Goal: Task Accomplishment & Management: Manage account settings

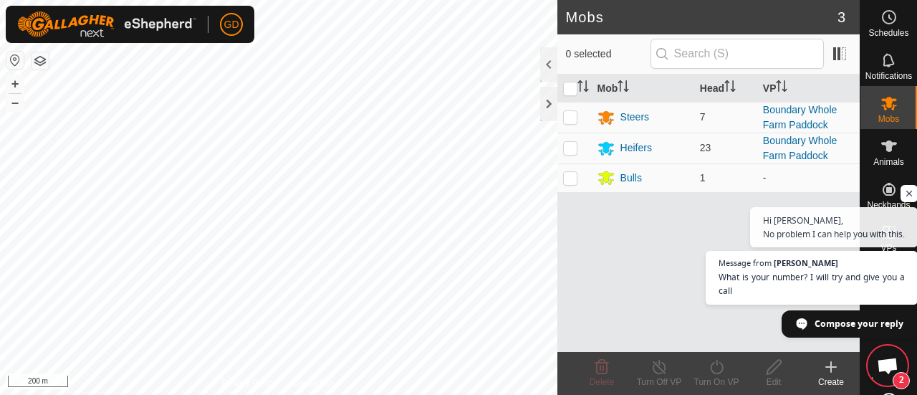
scroll to position [4759, 0]
click at [890, 360] on span "Open chat" at bounding box center [887, 367] width 23 height 19
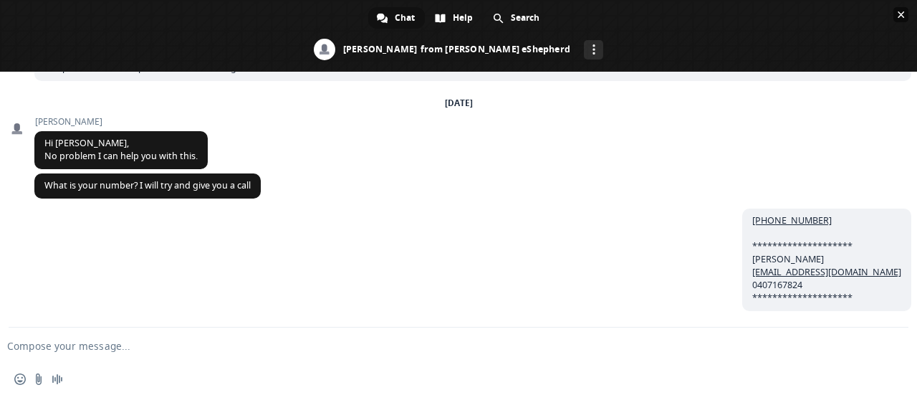
click at [900, 17] on span "Close chat" at bounding box center [901, 14] width 7 height 7
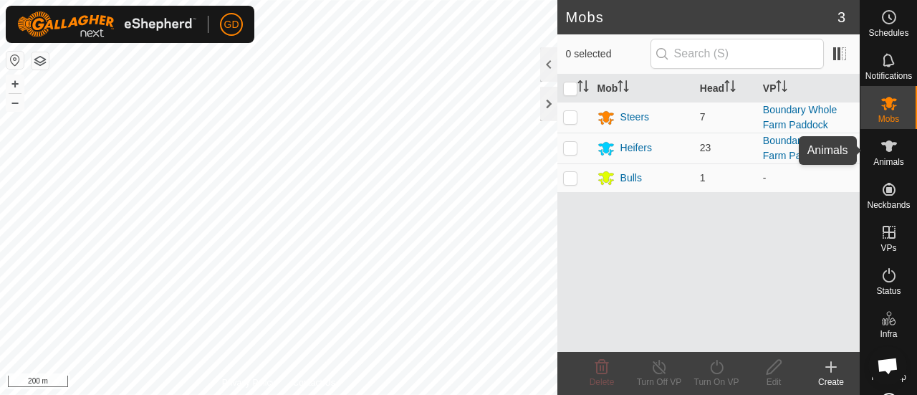
click at [883, 152] on icon at bounding box center [889, 146] width 17 height 17
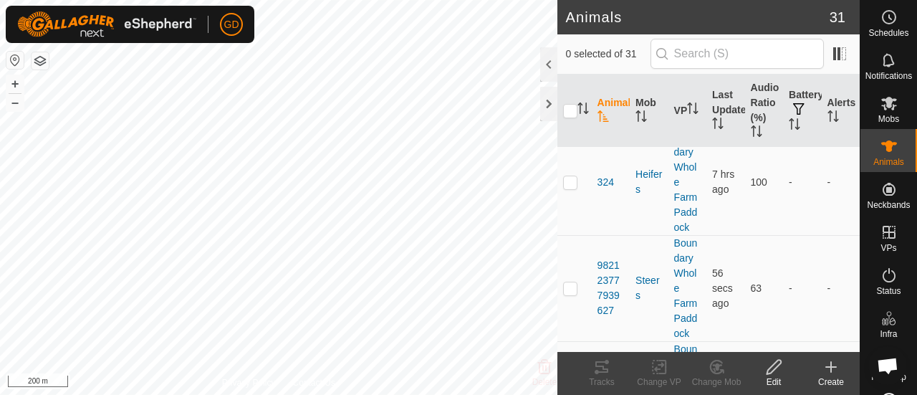
scroll to position [2401, 0]
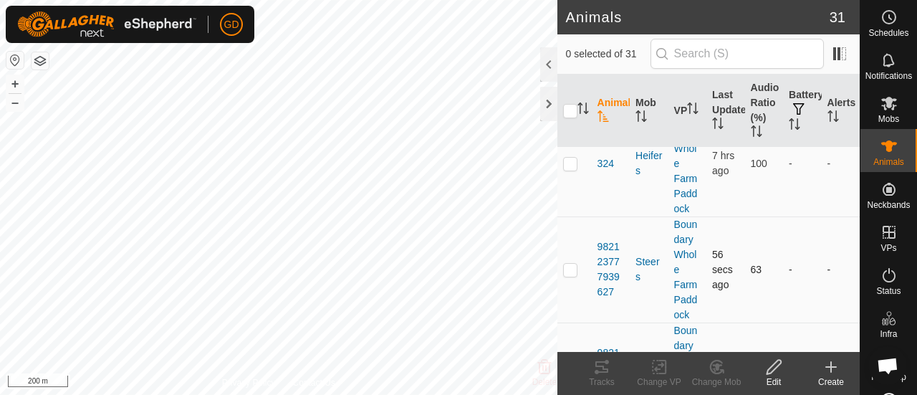
click at [570, 264] on p-checkbox at bounding box center [570, 269] width 14 height 11
checkbox input "true"
click at [774, 366] on icon at bounding box center [774, 366] width 18 height 17
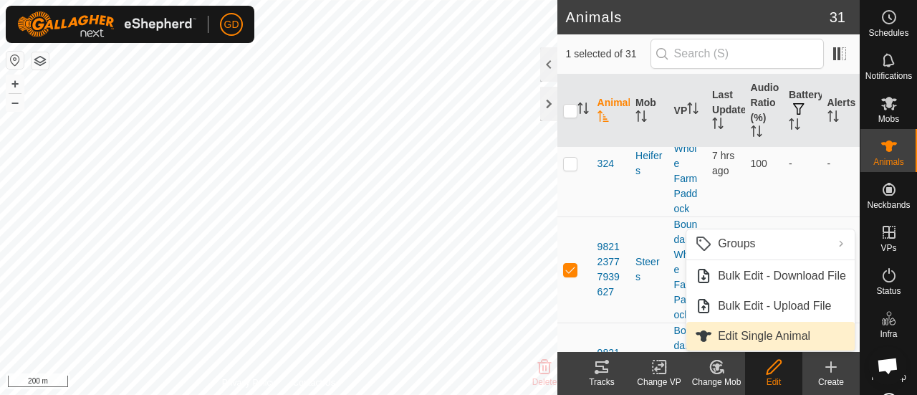
click at [756, 332] on link "Edit Single Animal" at bounding box center [771, 336] width 168 height 29
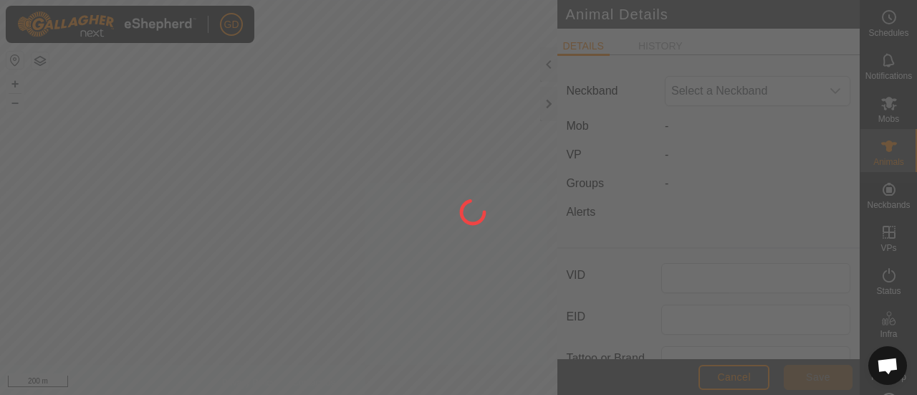
type input "982123777939627"
type input "Droughtmaster"
type input "305"
type input "[DATE]"
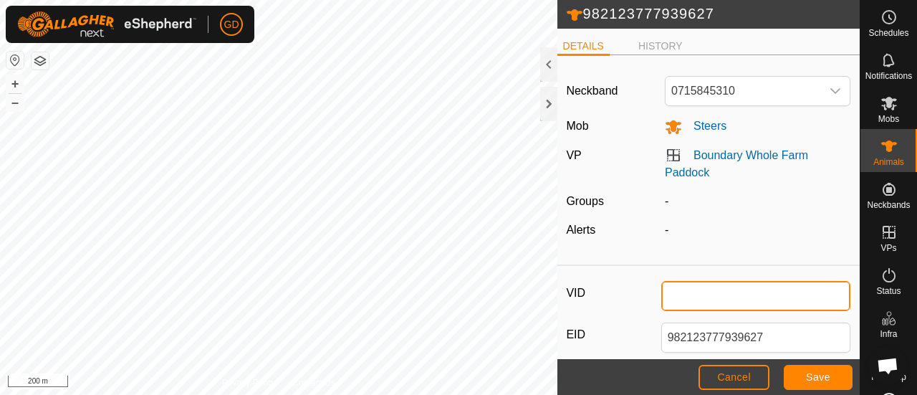
click at [689, 287] on input "VID" at bounding box center [756, 296] width 190 height 30
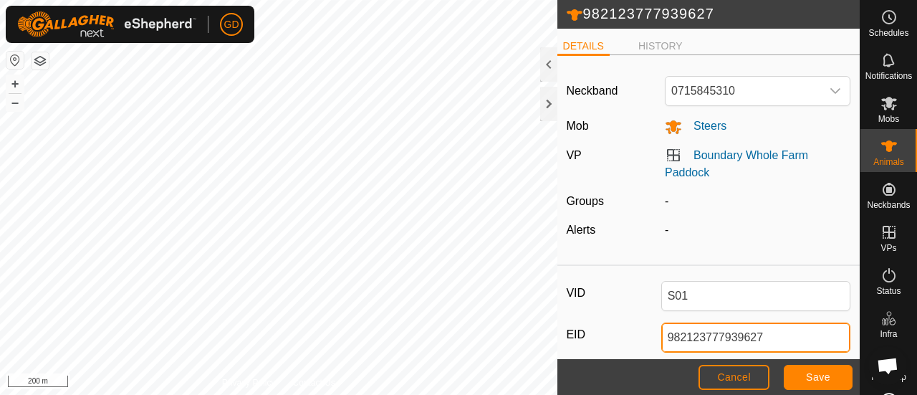
drag, startPoint x: 761, startPoint y: 335, endPoint x: 635, endPoint y: 330, distance: 126.2
click at [635, 330] on div "EID 982123777939627" at bounding box center [708, 337] width 285 height 30
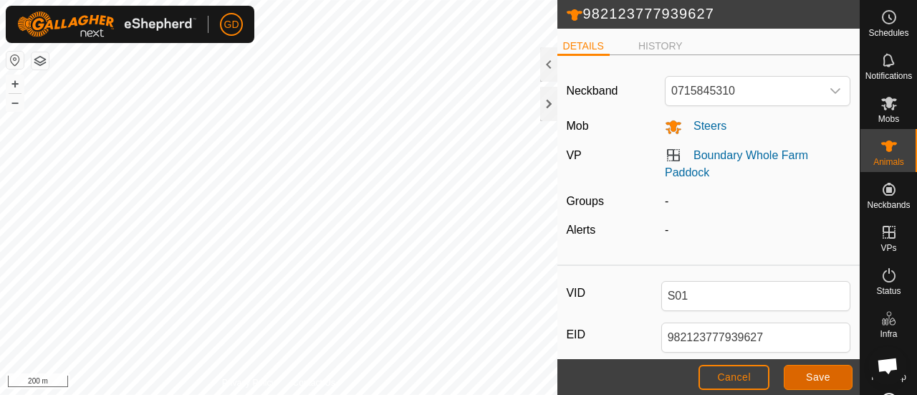
click at [813, 372] on span "Save" at bounding box center [818, 376] width 24 height 11
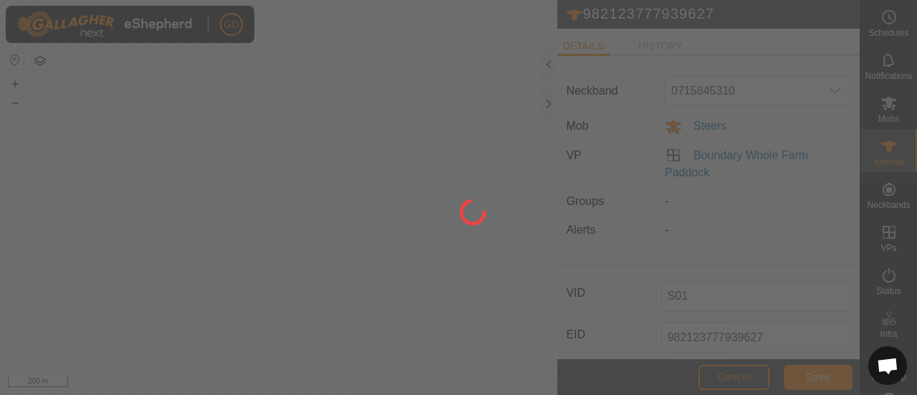
type input "S01"
type input "-"
type input "305 kg"
type input "-"
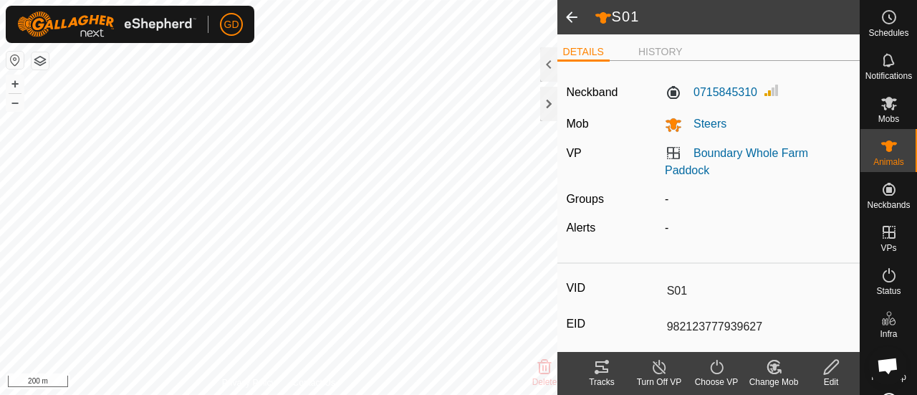
click at [569, 16] on span at bounding box center [572, 17] width 29 height 34
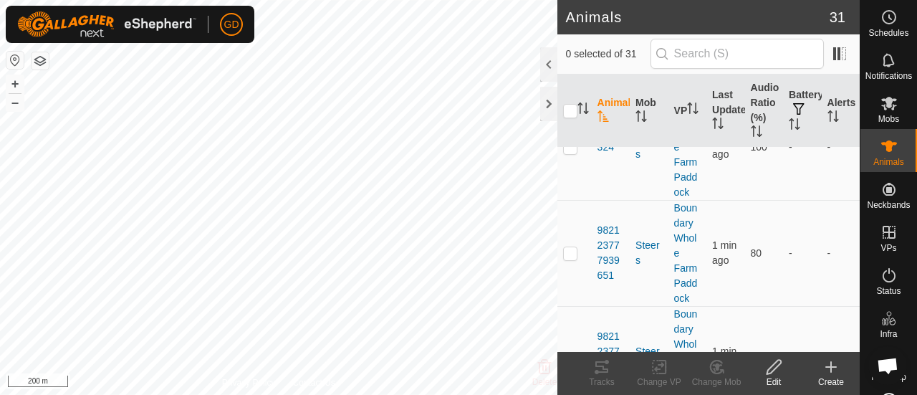
scroll to position [2463, 0]
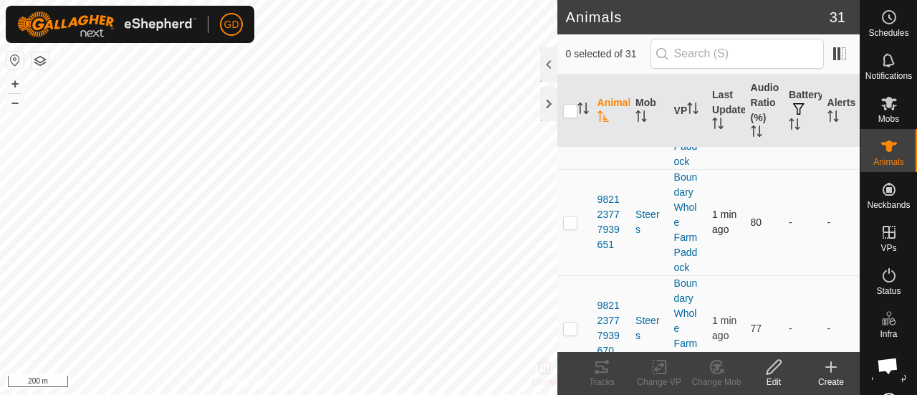
click at [573, 219] on p-checkbox at bounding box center [570, 221] width 14 height 11
checkbox input "true"
click at [778, 363] on icon at bounding box center [774, 366] width 18 height 17
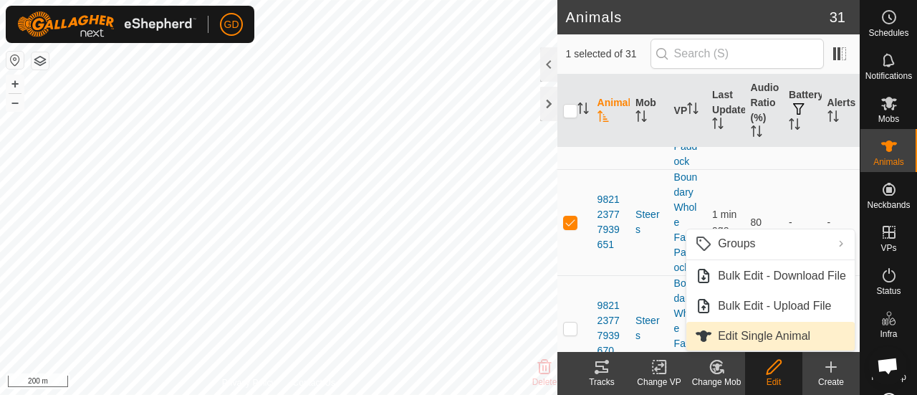
click at [752, 329] on link "Edit Single Animal" at bounding box center [771, 336] width 168 height 29
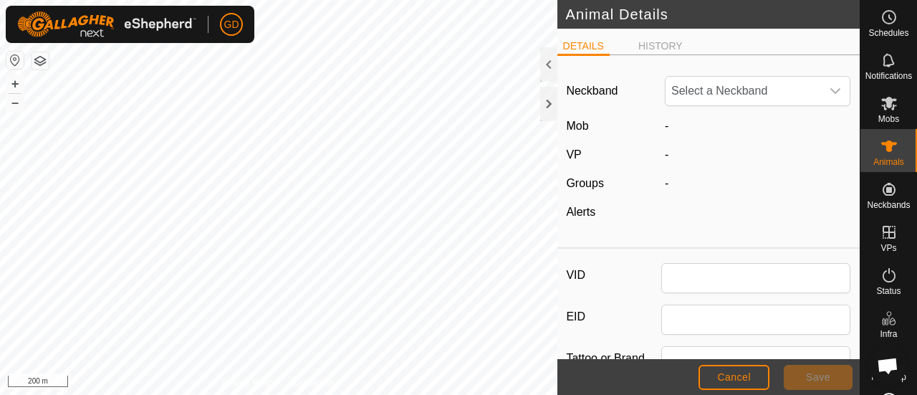
type input "982123777939651"
type input "Droughtmaster"
type input "269"
type input "[DATE]"
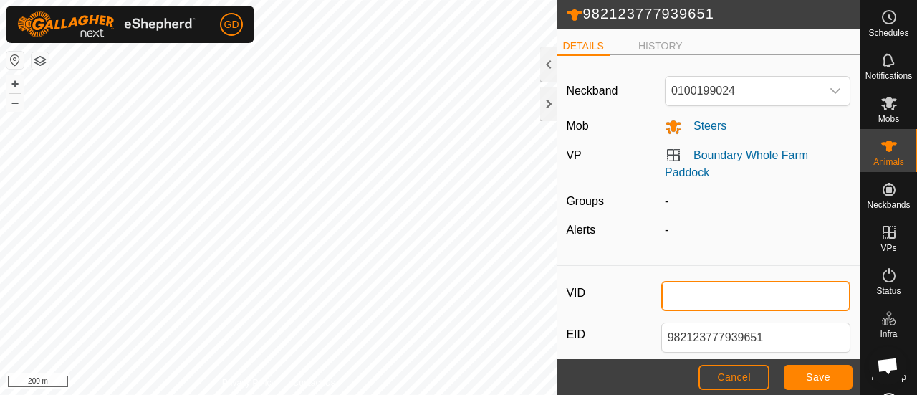
click at [688, 287] on input "VID" at bounding box center [756, 296] width 190 height 30
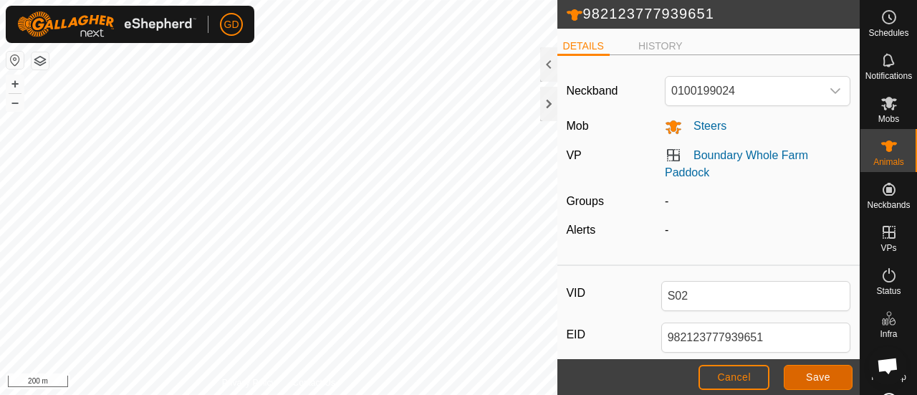
click at [811, 376] on span "Save" at bounding box center [818, 376] width 24 height 11
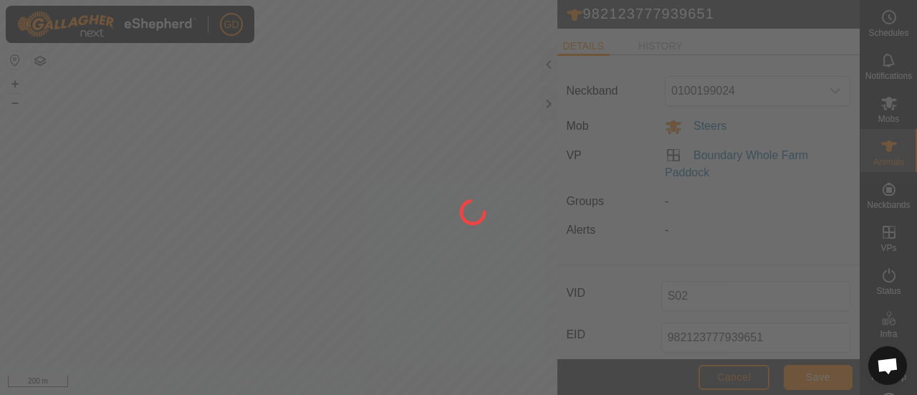
type input "-"
type input "269 kg"
type input "-"
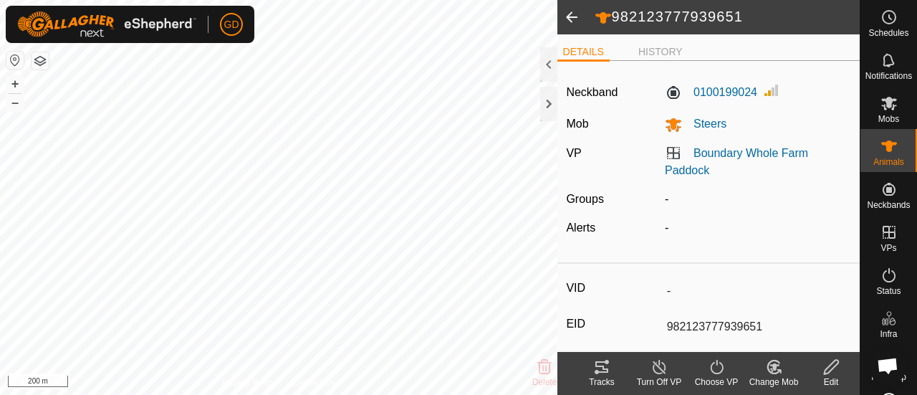
click at [567, 19] on span at bounding box center [572, 17] width 29 height 34
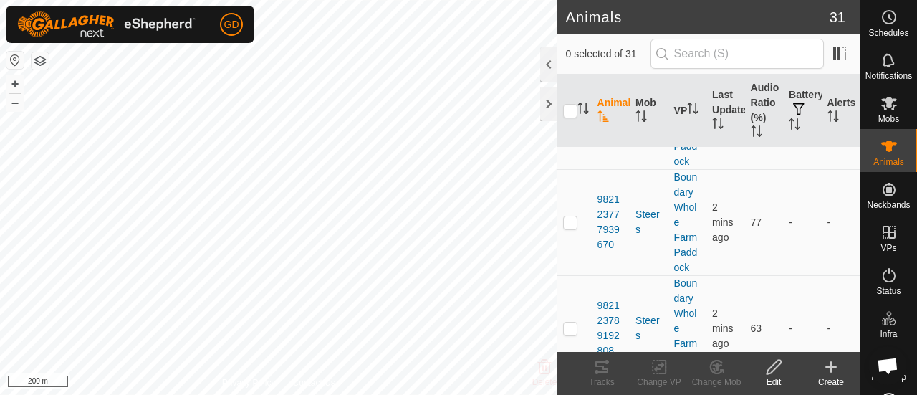
scroll to position [2470, 0]
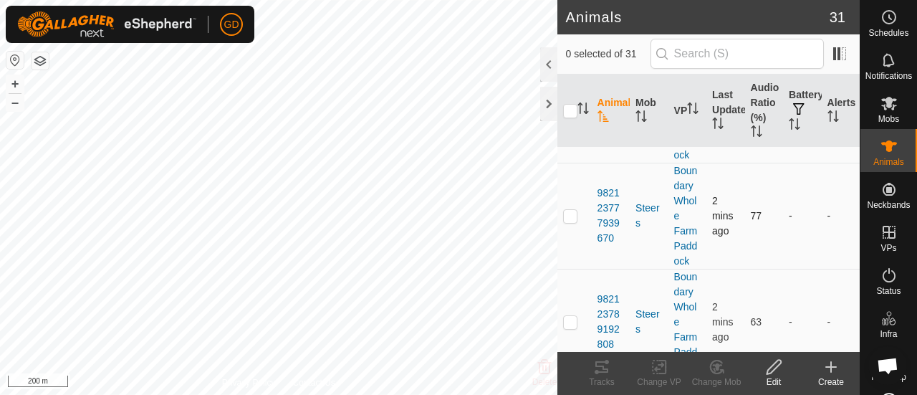
click at [569, 210] on p-checkbox at bounding box center [570, 215] width 14 height 11
checkbox input "true"
click at [771, 368] on icon at bounding box center [774, 367] width 14 height 14
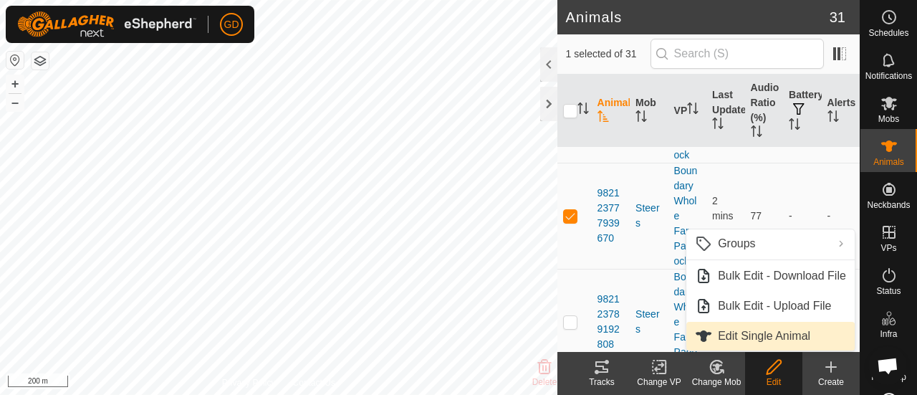
click at [742, 335] on link "Edit Single Animal" at bounding box center [771, 336] width 168 height 29
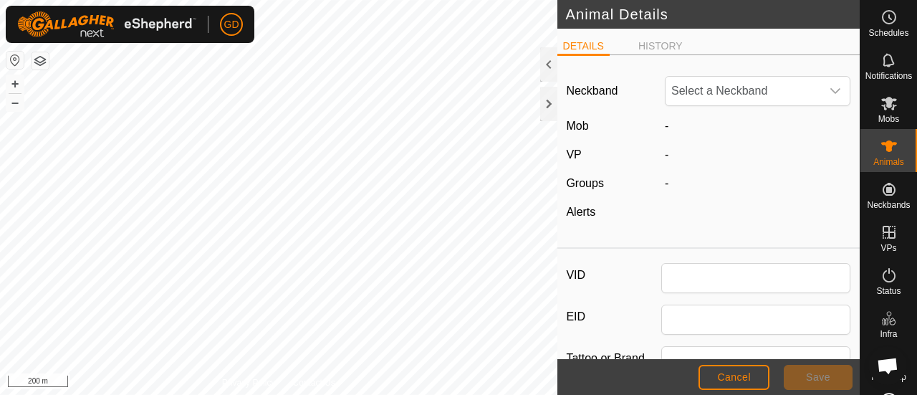
type input "982123777939670"
type input "Droughtmaster"
type input "307"
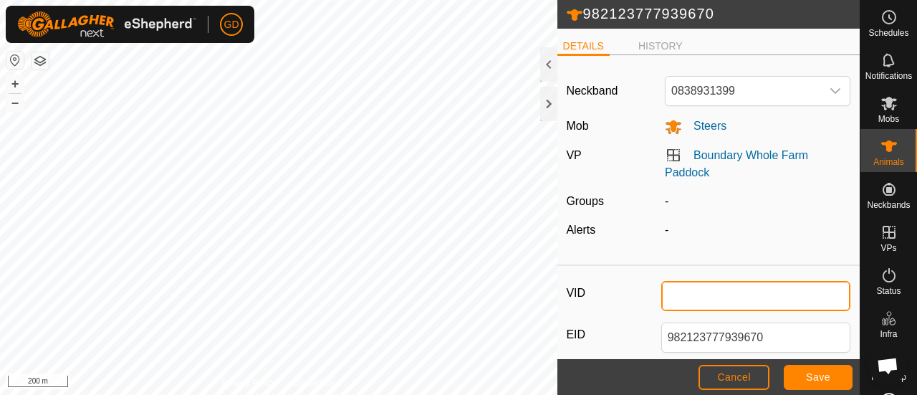
click at [682, 285] on input "VID" at bounding box center [756, 296] width 190 height 30
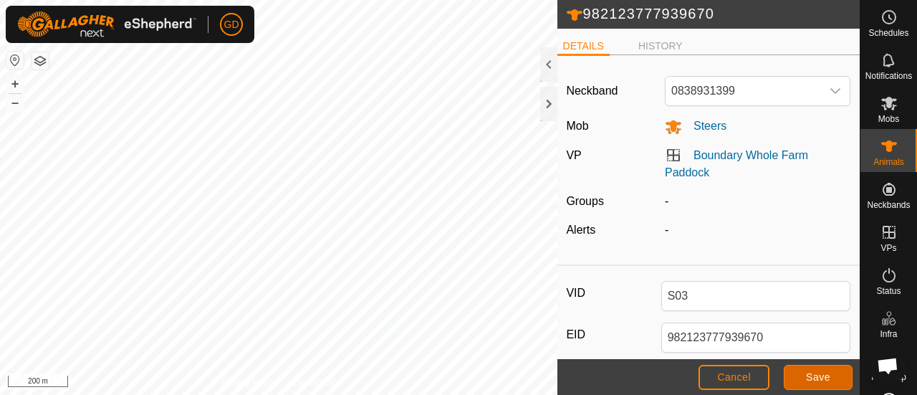
click at [807, 376] on span "Save" at bounding box center [818, 376] width 24 height 11
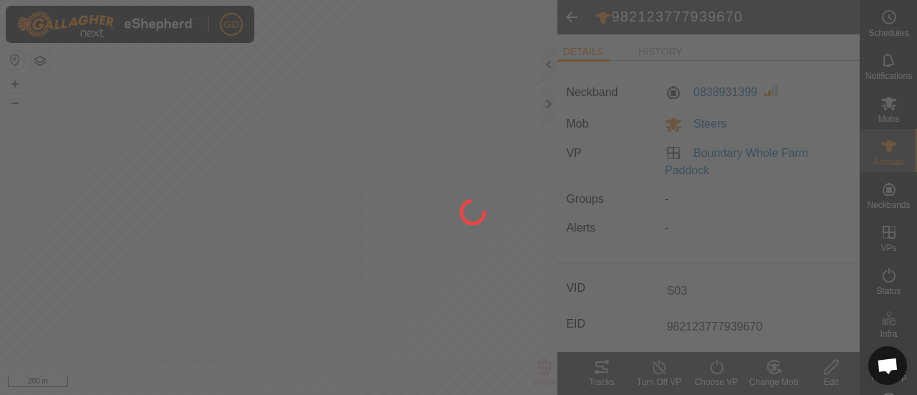
type input "-"
type input "307 kg"
type input "-"
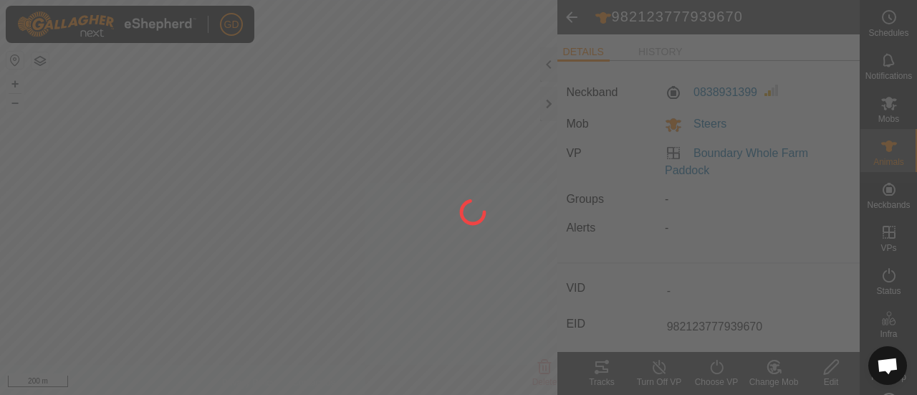
type input "S03"
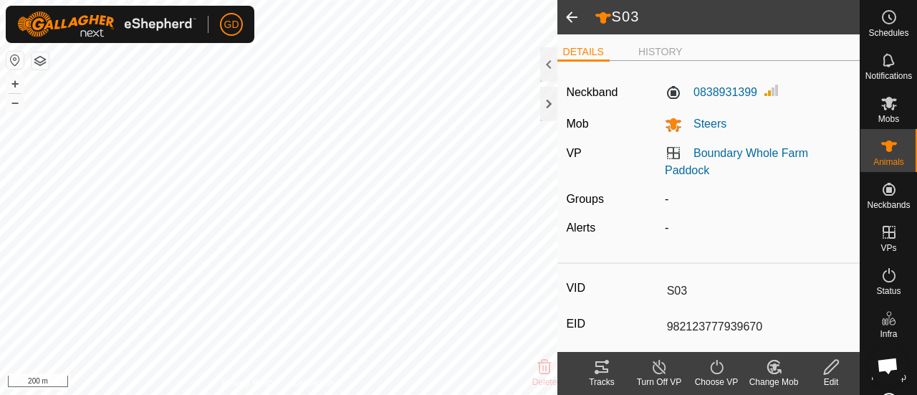
click at [571, 18] on span at bounding box center [572, 17] width 29 height 34
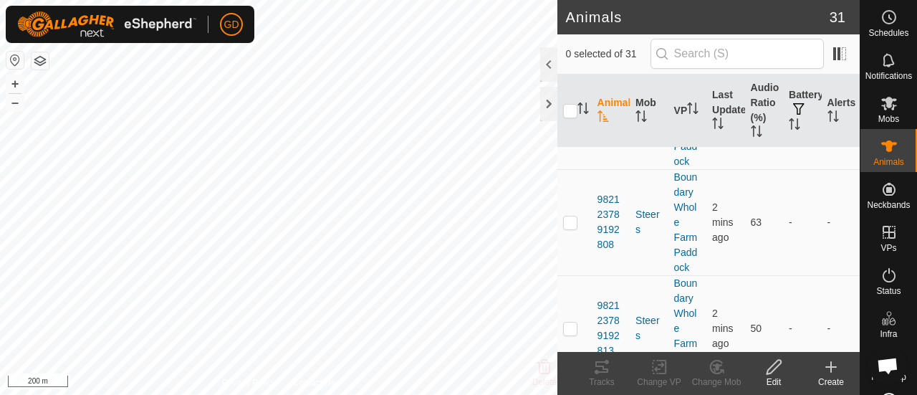
scroll to position [2475, 0]
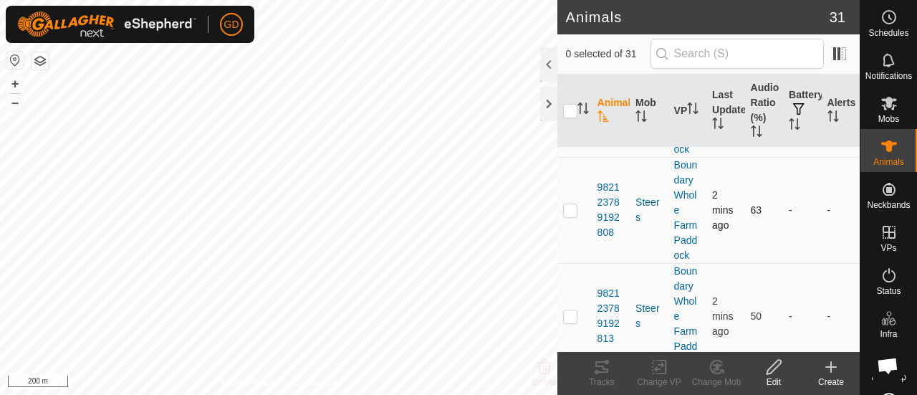
click at [570, 204] on p-checkbox at bounding box center [570, 209] width 14 height 11
checkbox input "true"
click at [770, 365] on icon at bounding box center [774, 366] width 18 height 17
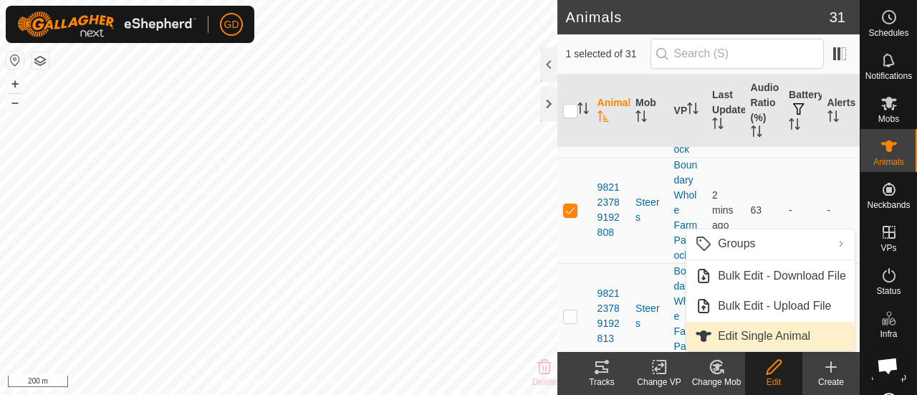
click at [758, 332] on link "Edit Single Animal" at bounding box center [771, 336] width 168 height 29
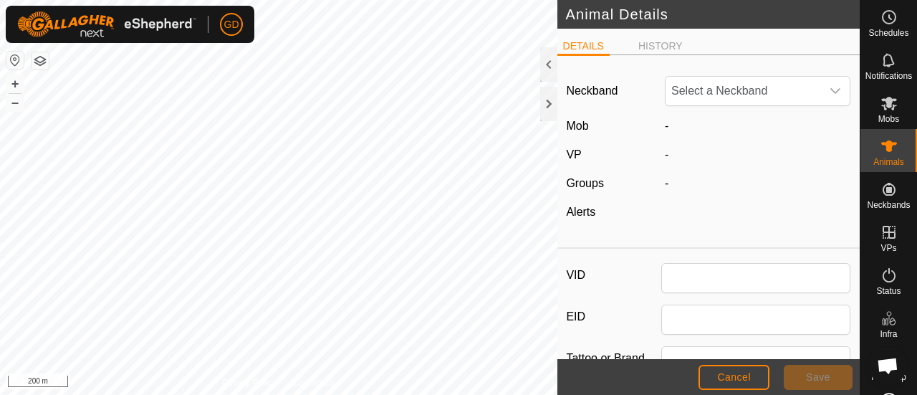
type input "982123789192808"
type input "Droughtmaster"
type input "246"
type input "[DATE]"
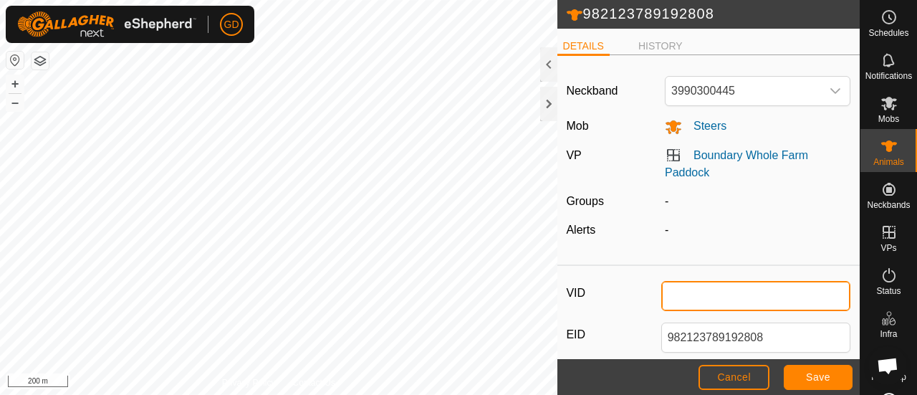
click at [668, 291] on input "VID" at bounding box center [756, 296] width 190 height 30
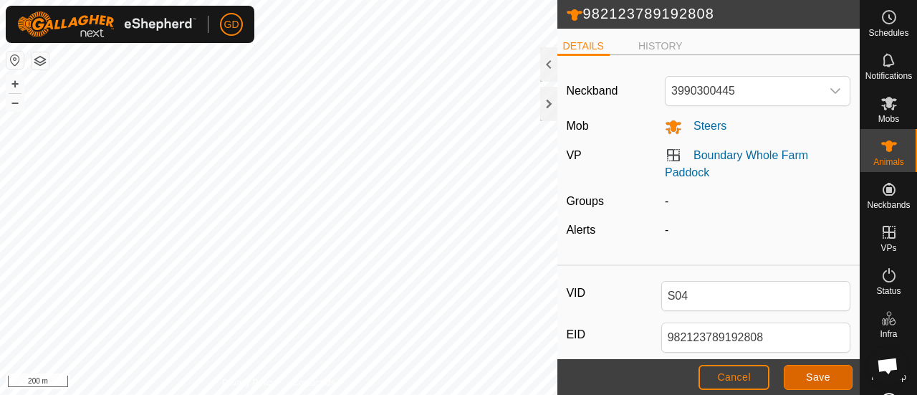
click at [817, 365] on button "Save" at bounding box center [818, 377] width 69 height 25
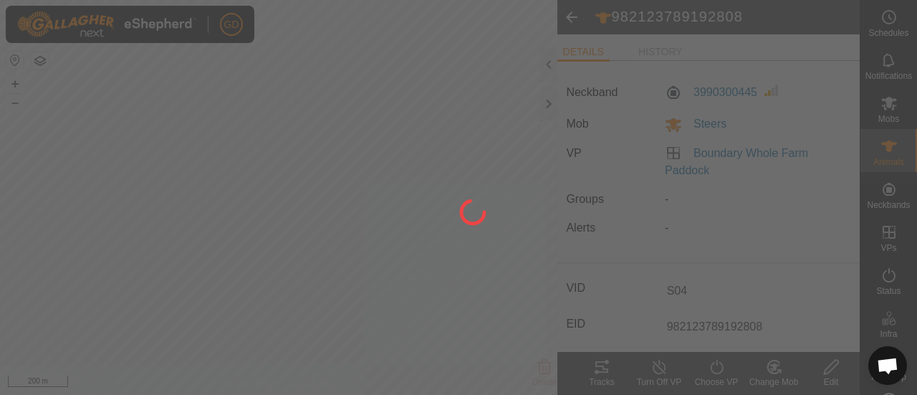
type input "S04"
type input "-"
type input "246 kg"
type input "-"
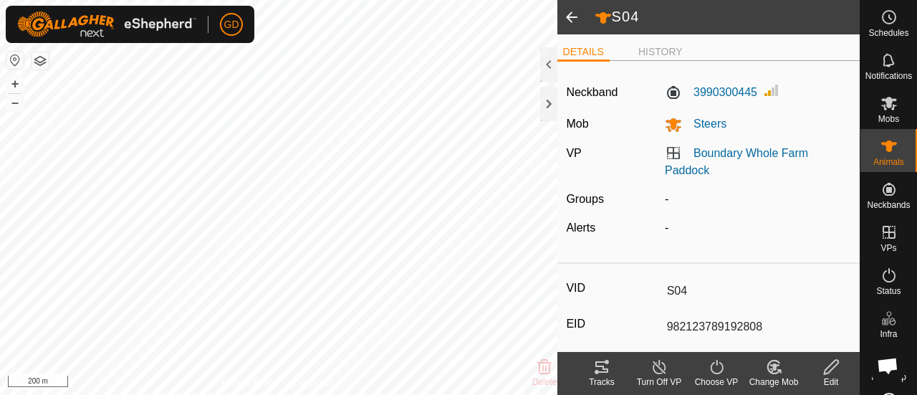
click at [571, 15] on span at bounding box center [572, 17] width 29 height 34
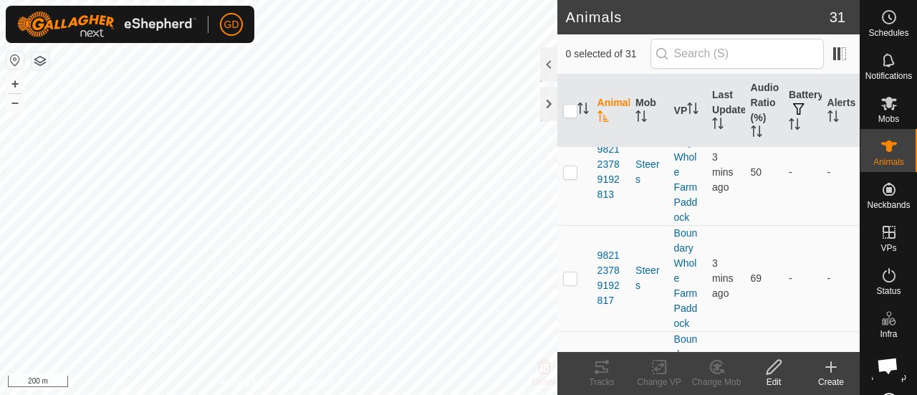
scroll to position [2426, 0]
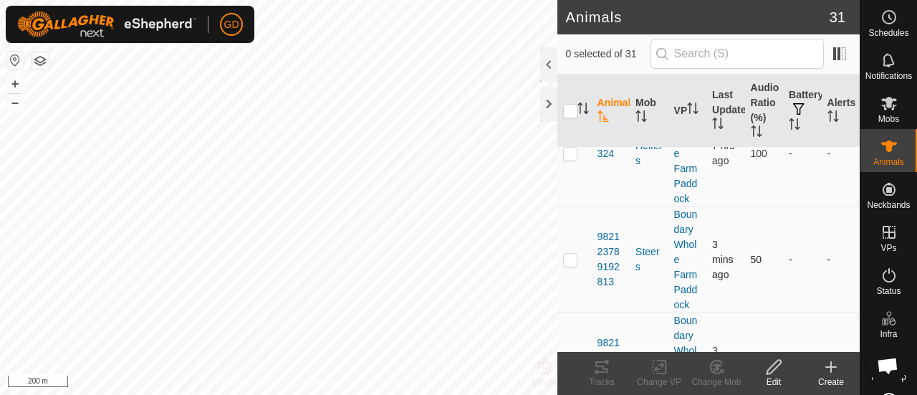
click at [565, 257] on p-checkbox at bounding box center [570, 259] width 14 height 11
checkbox input "true"
click at [775, 369] on icon at bounding box center [774, 367] width 14 height 14
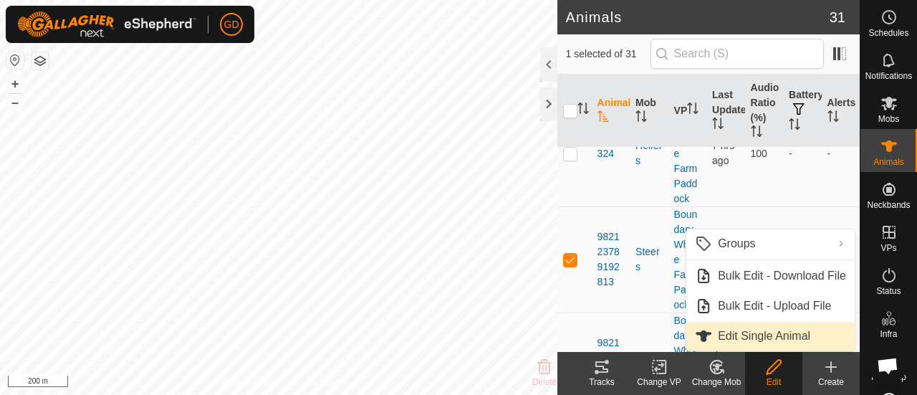
click at [752, 338] on link "Edit Single Animal" at bounding box center [771, 336] width 168 height 29
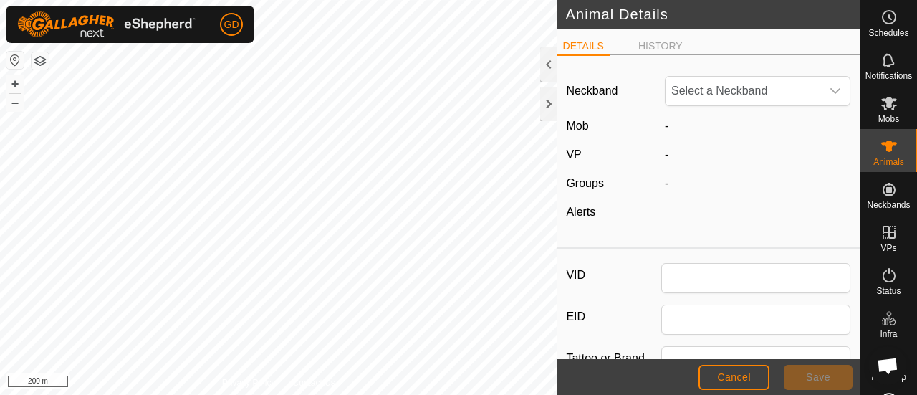
type input "982123789192813"
type input "Droughtmaster"
type input "273"
type input "[DATE]"
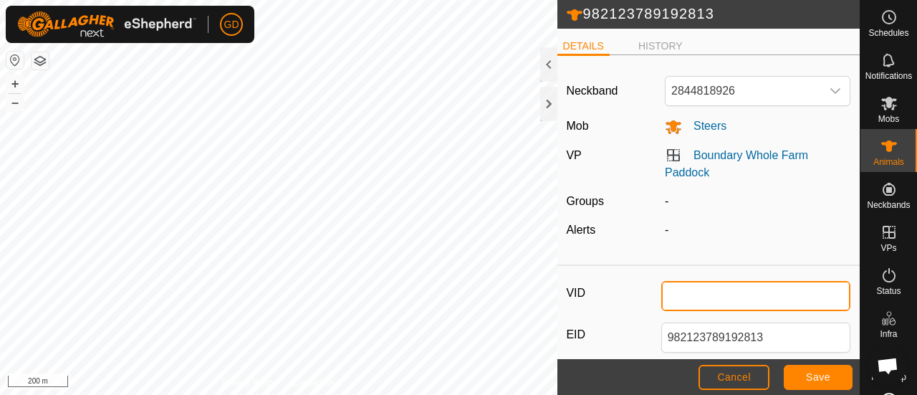
click at [686, 293] on input "VID" at bounding box center [756, 296] width 190 height 30
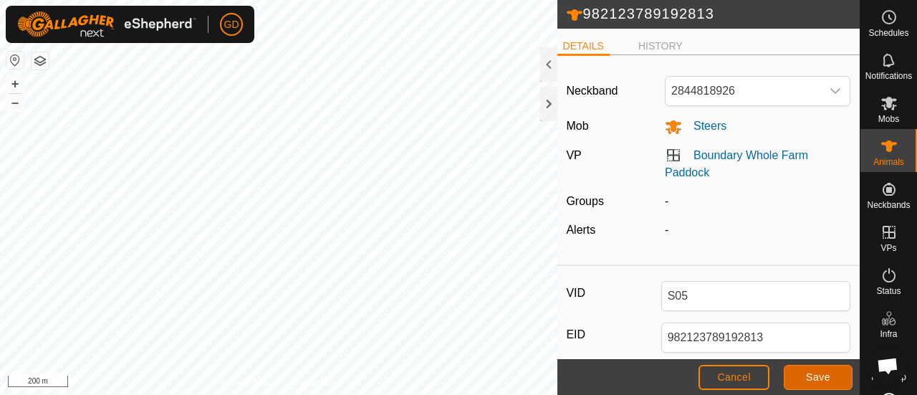
click at [808, 381] on span "Save" at bounding box center [818, 376] width 24 height 11
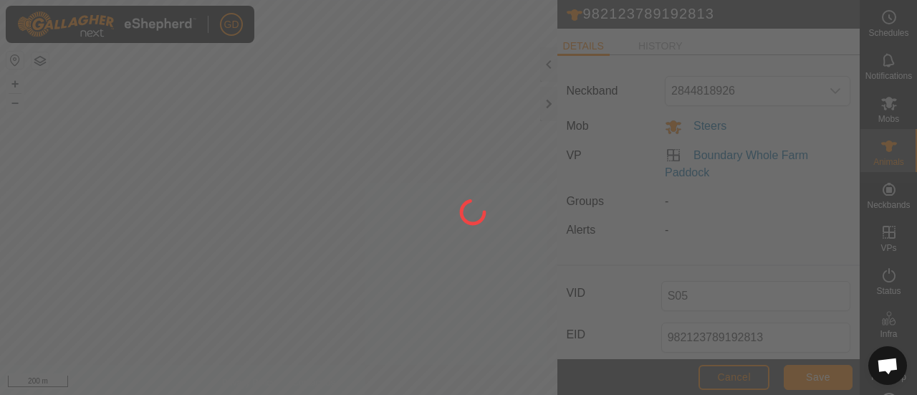
type input "-"
type input "273 kg"
type input "-"
type input "S05"
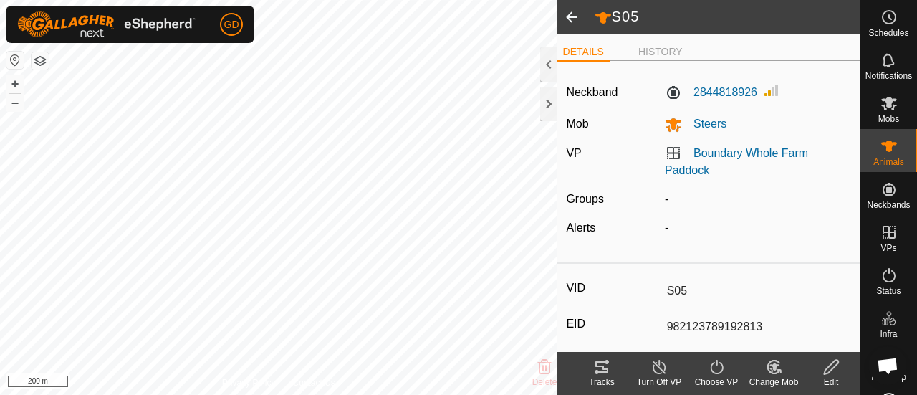
scroll to position [24, 0]
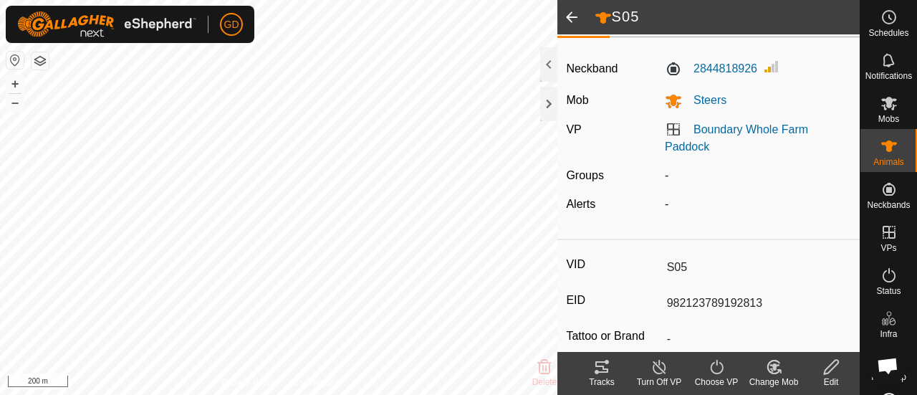
click at [574, 14] on span at bounding box center [572, 17] width 29 height 34
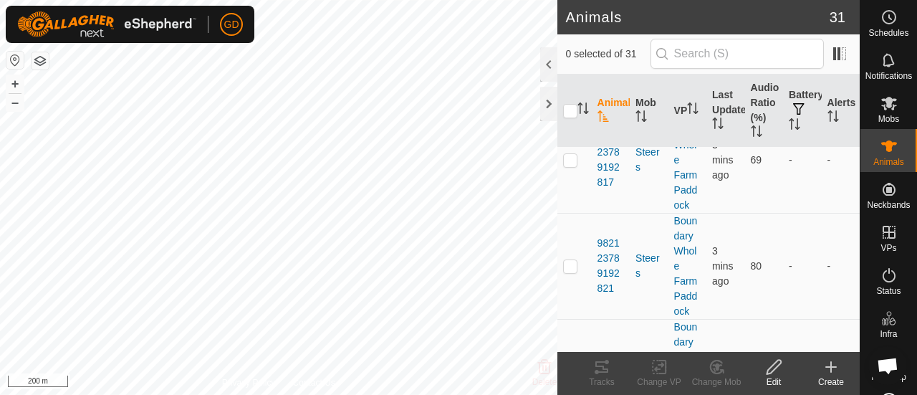
scroll to position [2532, 0]
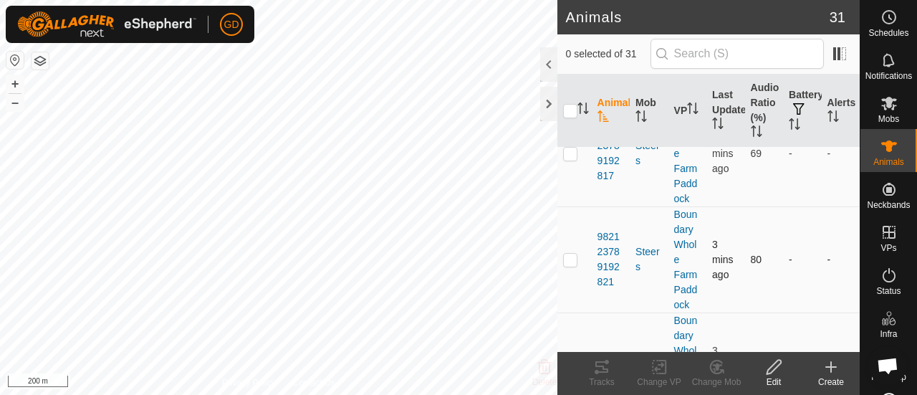
click at [565, 256] on p-checkbox at bounding box center [570, 259] width 14 height 11
checkbox input "true"
click at [773, 363] on icon at bounding box center [774, 367] width 14 height 14
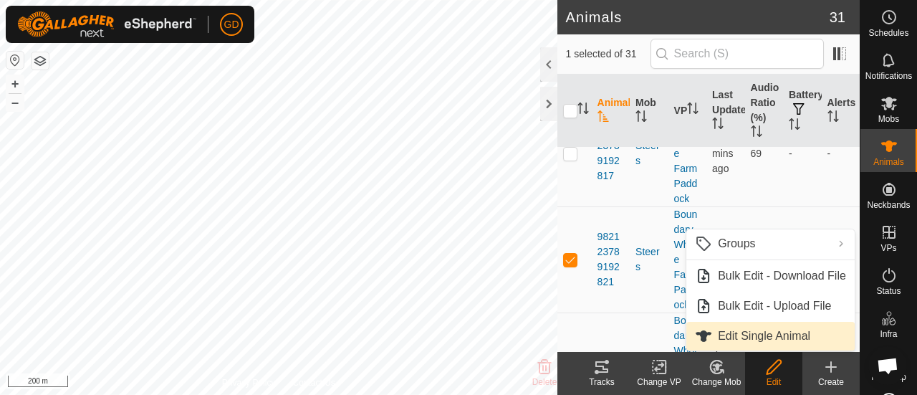
click at [760, 329] on link "Edit Single Animal" at bounding box center [771, 336] width 168 height 29
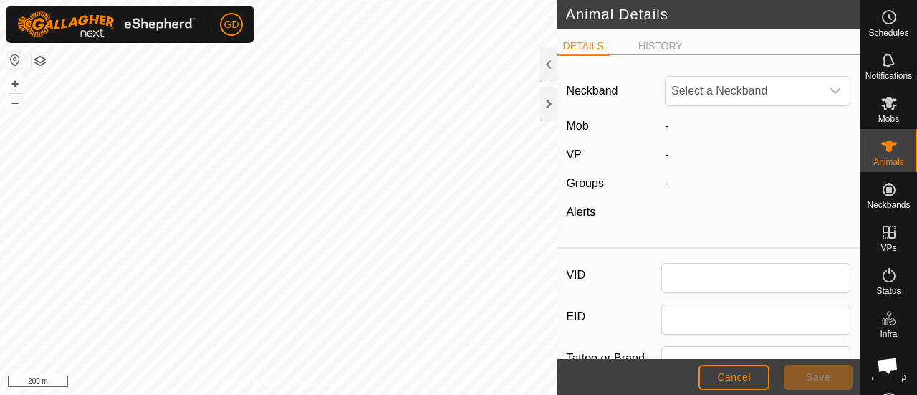
type input "982123789192821"
type input "Droughtmaster"
type input "245"
type input "[DATE]"
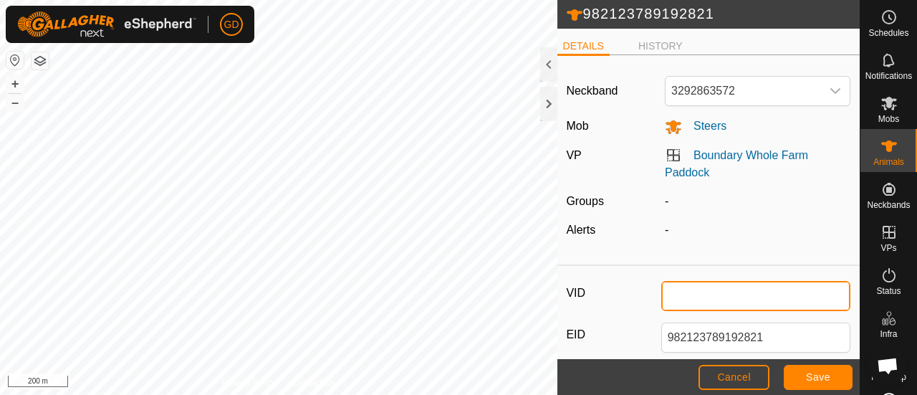
click at [690, 295] on input "VID" at bounding box center [756, 296] width 190 height 30
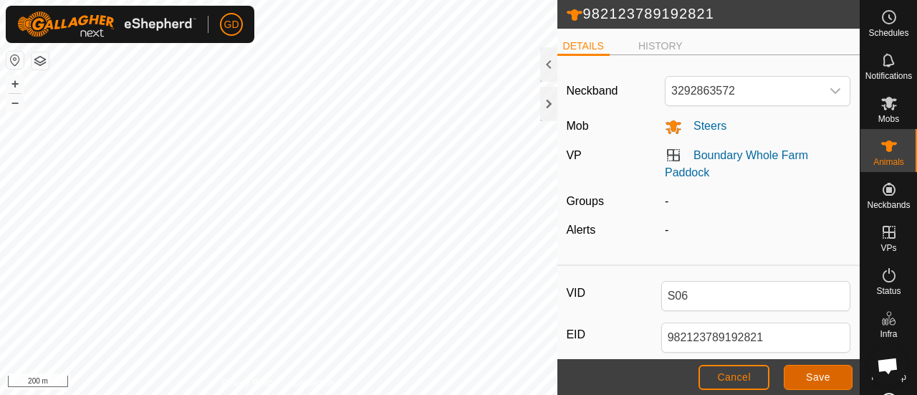
click at [814, 376] on span "Save" at bounding box center [818, 376] width 24 height 11
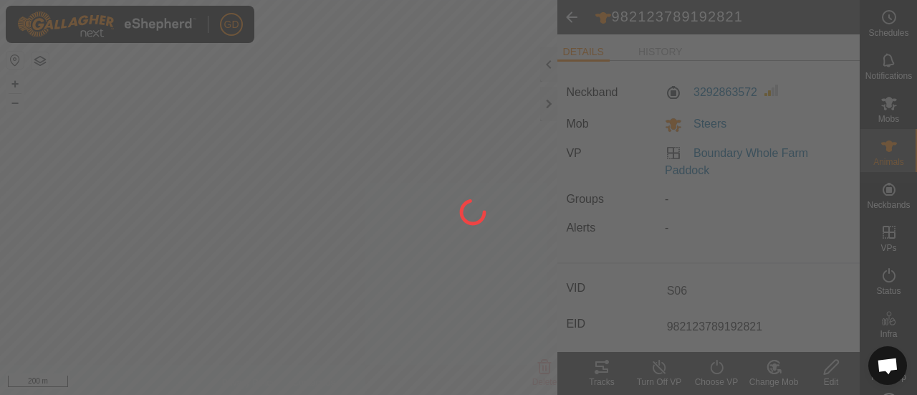
type input "S06"
type input "-"
type input "245 kg"
type input "-"
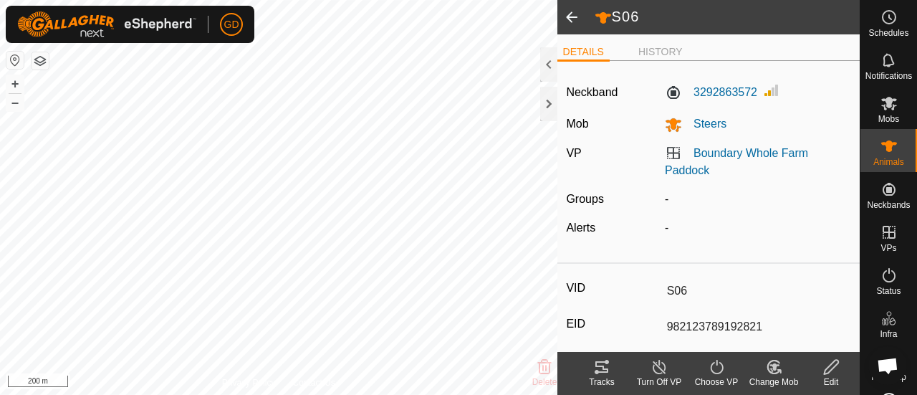
click at [568, 18] on span at bounding box center [572, 17] width 29 height 34
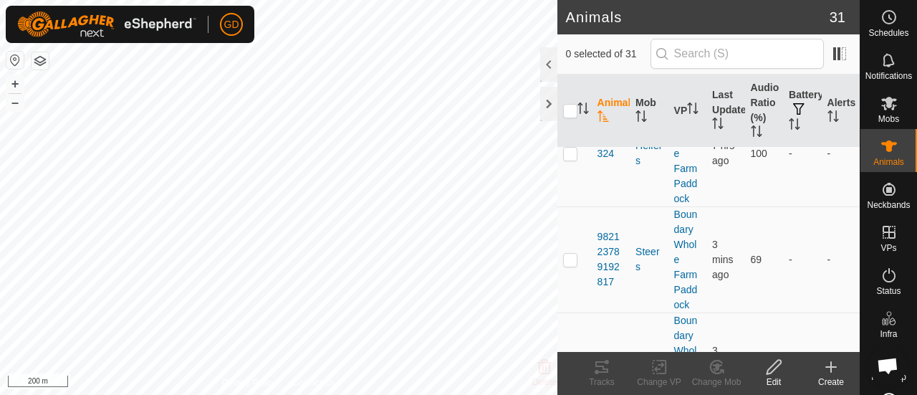
scroll to position [2414, 0]
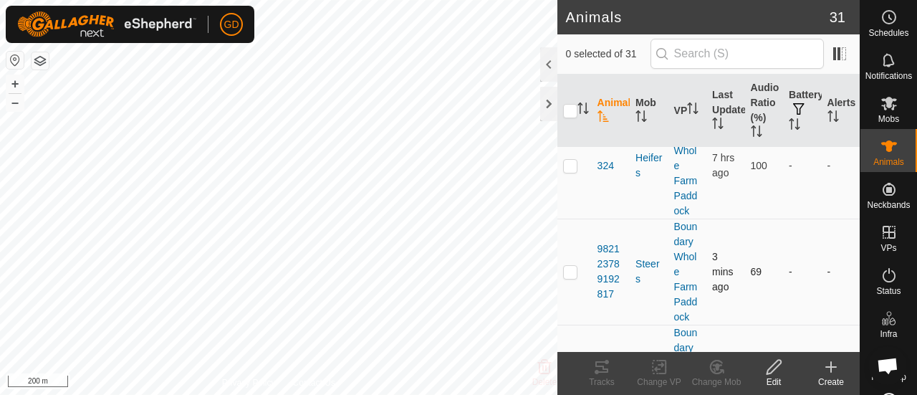
click at [578, 267] on td at bounding box center [575, 272] width 34 height 106
checkbox input "true"
click at [772, 371] on icon at bounding box center [774, 367] width 14 height 14
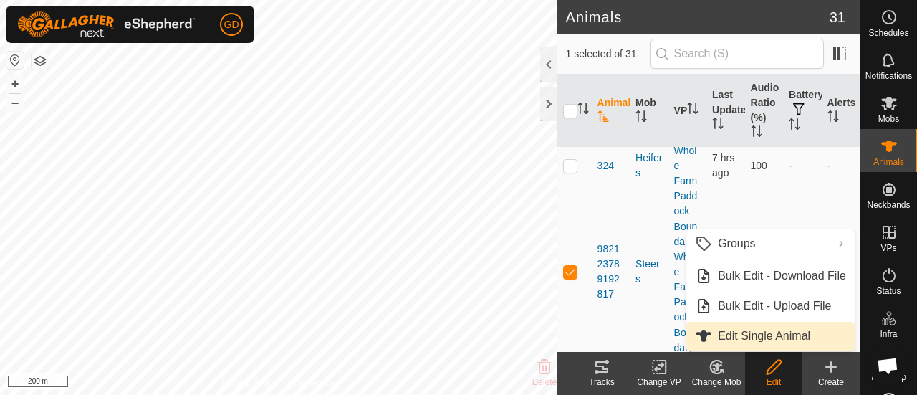
click at [751, 332] on link "Edit Single Animal" at bounding box center [771, 336] width 168 height 29
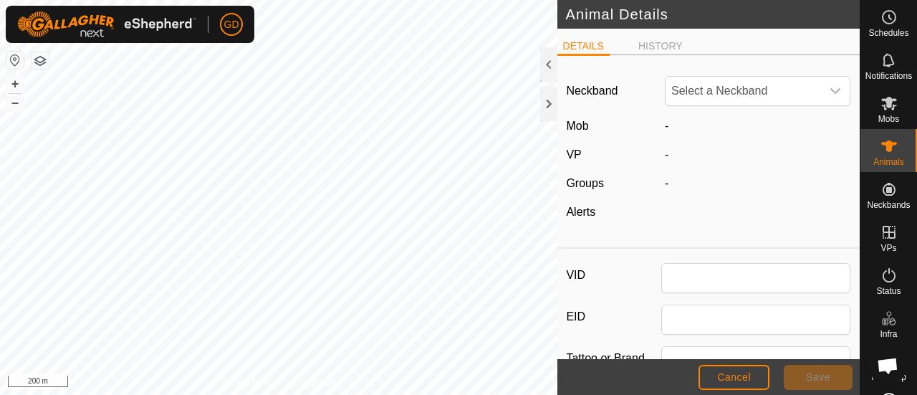
type input "982123789192817"
type input "Droughtmaster"
type input "258"
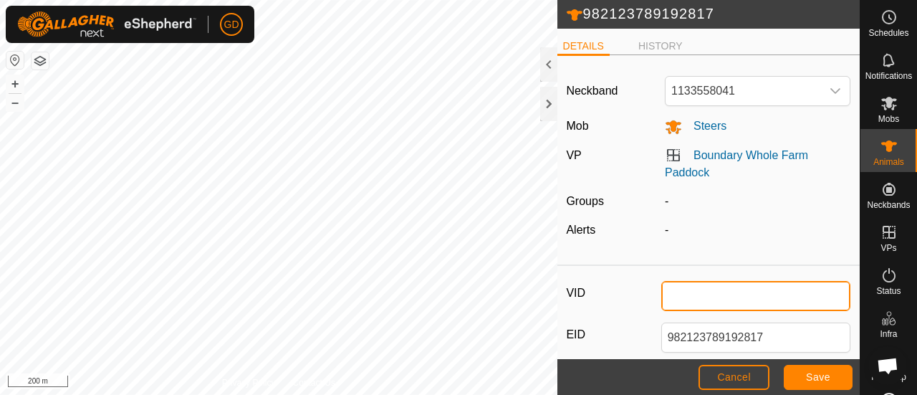
click at [674, 297] on input "VID" at bounding box center [756, 296] width 190 height 30
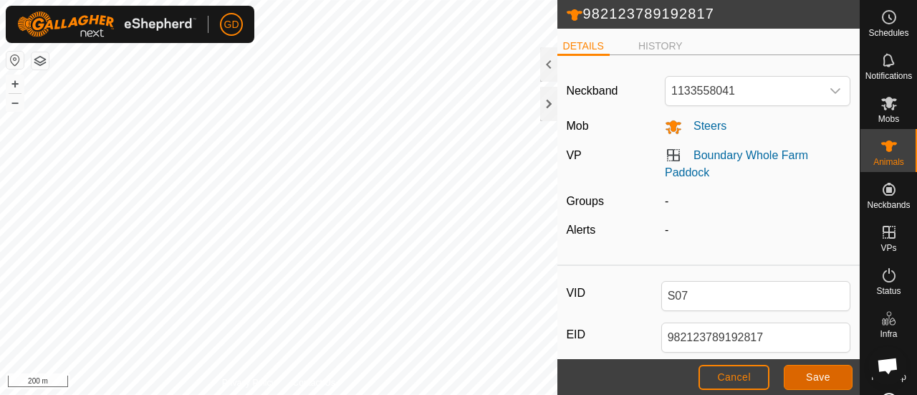
click at [818, 380] on span "Save" at bounding box center [818, 376] width 24 height 11
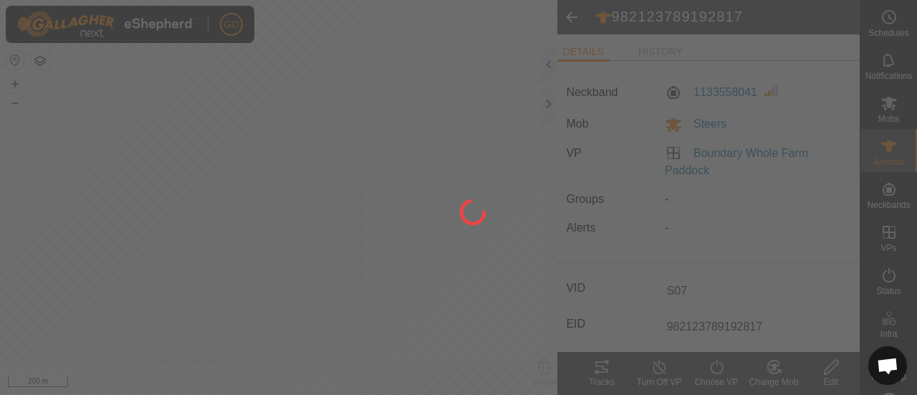
type input "S07"
type input "-"
type input "258 kg"
type input "-"
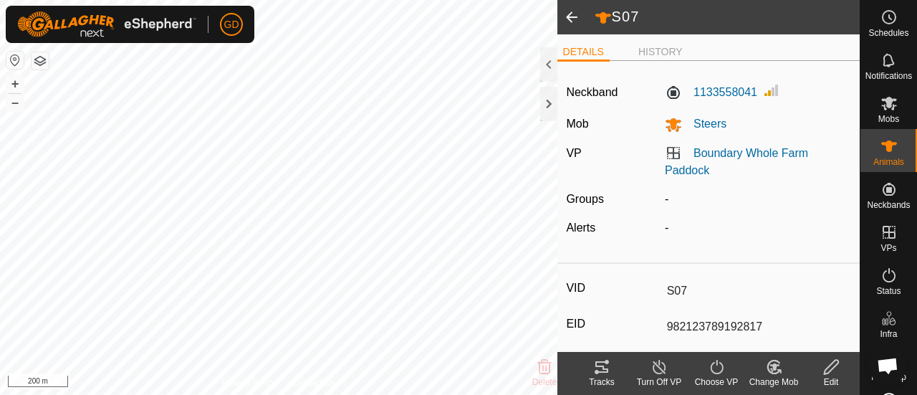
click at [569, 19] on span at bounding box center [572, 17] width 29 height 34
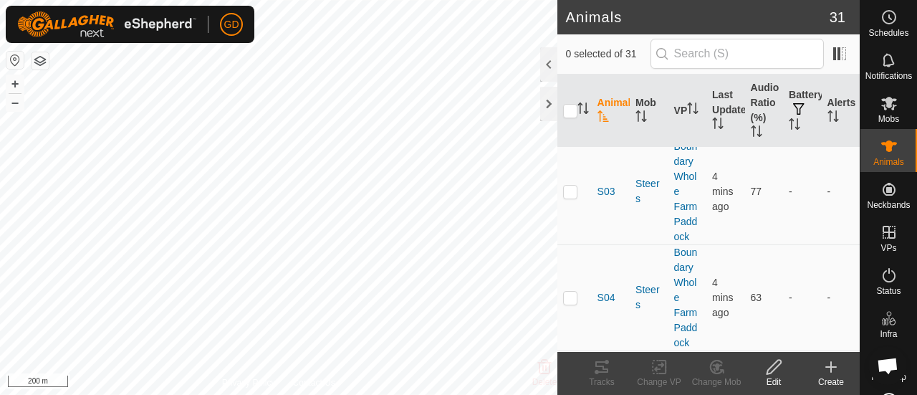
scroll to position [2687, 0]
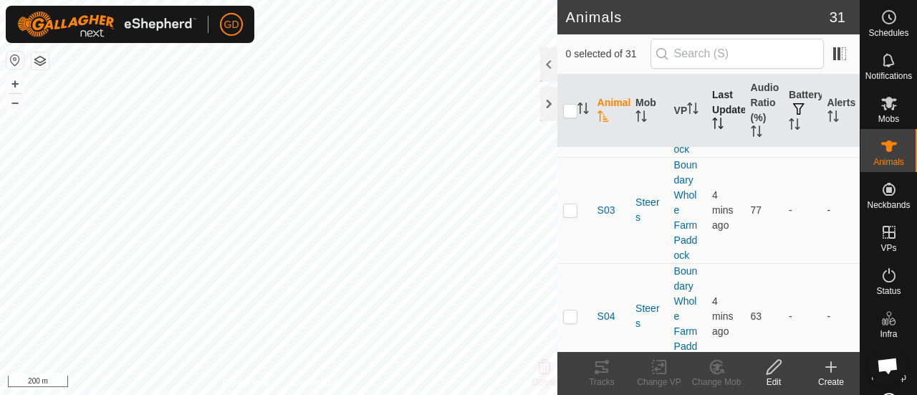
click at [720, 123] on th "Last Updated" at bounding box center [726, 111] width 38 height 73
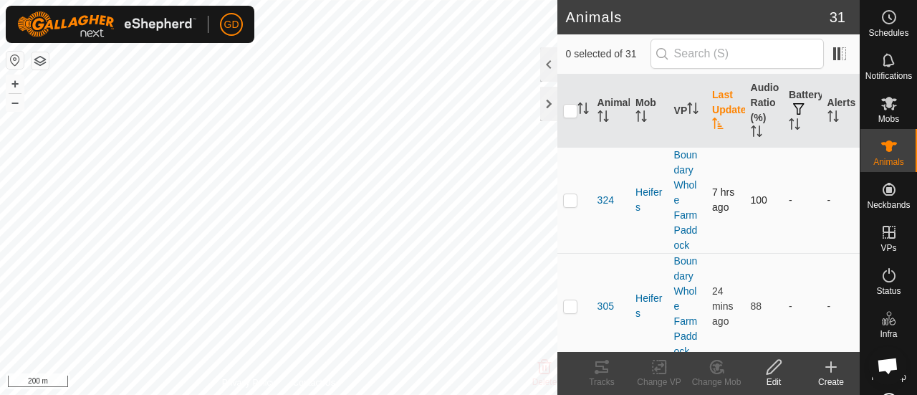
click at [570, 196] on p-checkbox at bounding box center [570, 199] width 14 height 11
checkbox input "true"
click at [598, 367] on icon at bounding box center [602, 366] width 13 height 11
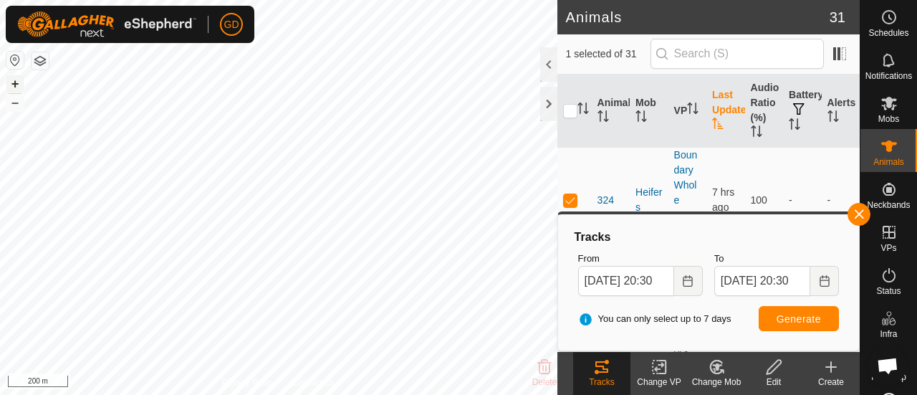
click at [14, 82] on button "+" at bounding box center [14, 83] width 17 height 17
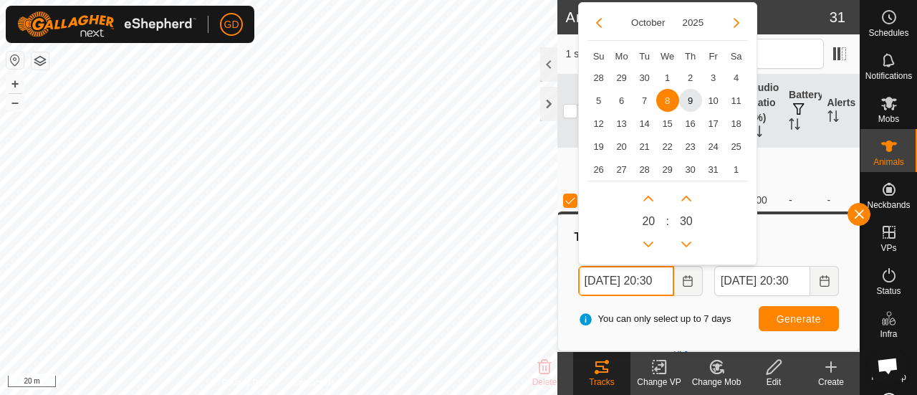
click at [593, 279] on input "[DATE] 20:30" at bounding box center [626, 281] width 96 height 30
click at [663, 279] on input "[DATE] 20:30" at bounding box center [626, 281] width 96 height 30
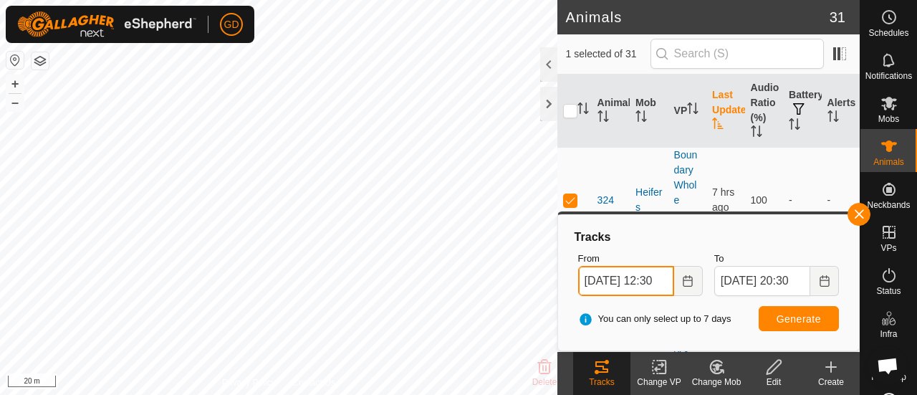
type input "[DATE] 12:30"
click at [768, 314] on button "Generate" at bounding box center [799, 318] width 80 height 25
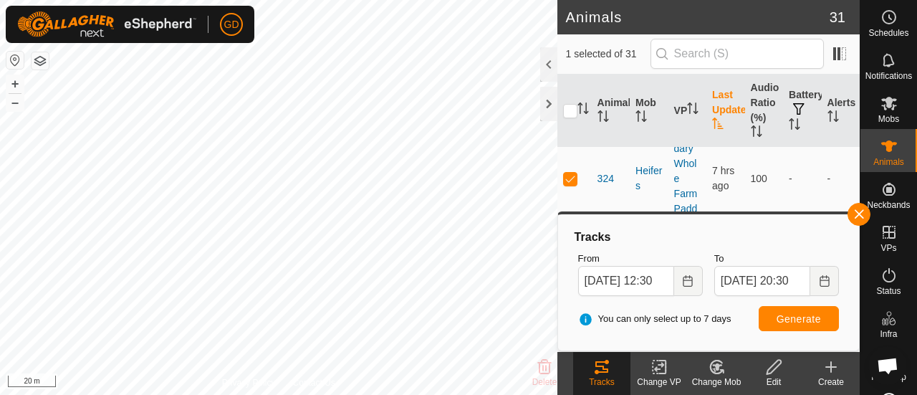
scroll to position [15, 0]
click at [606, 178] on span "324" at bounding box center [606, 185] width 16 height 15
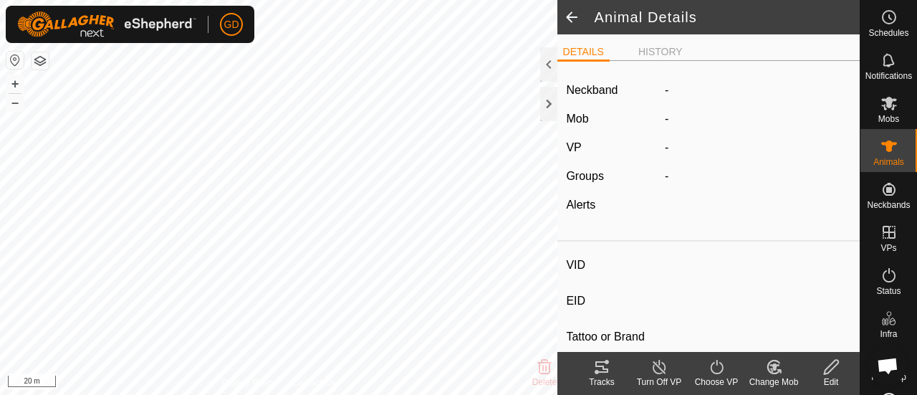
type input "324"
type input "982123826118495"
type input "-"
type input "Droughtmaster"
type input "-"
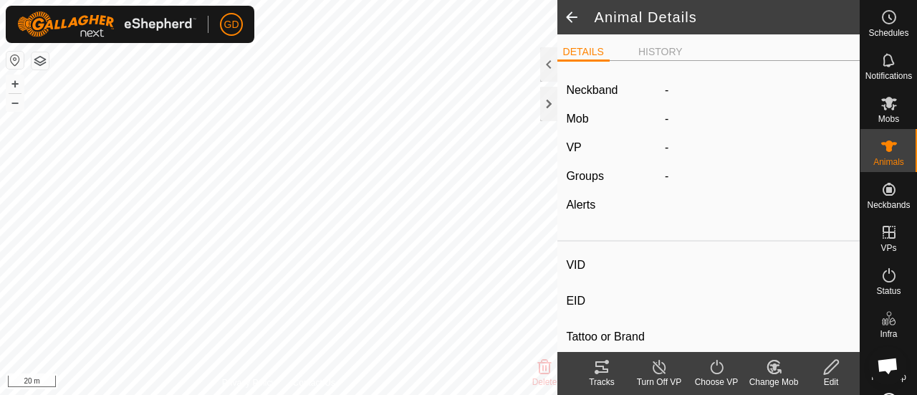
type input "283 kg"
type input "-"
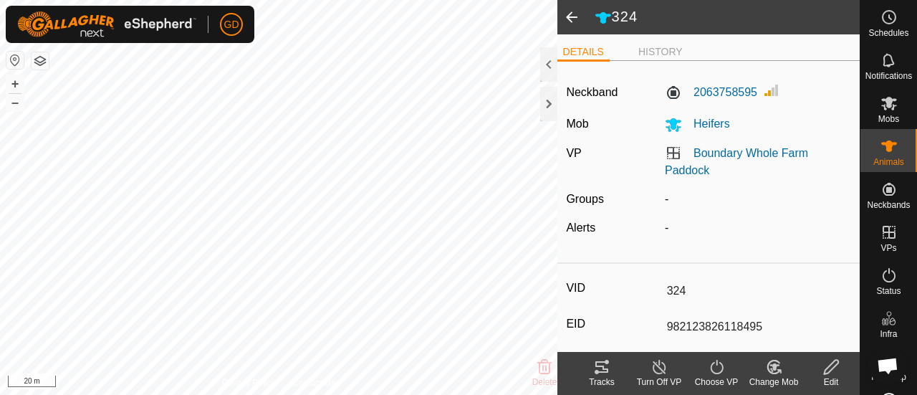
click at [570, 19] on span at bounding box center [572, 17] width 29 height 34
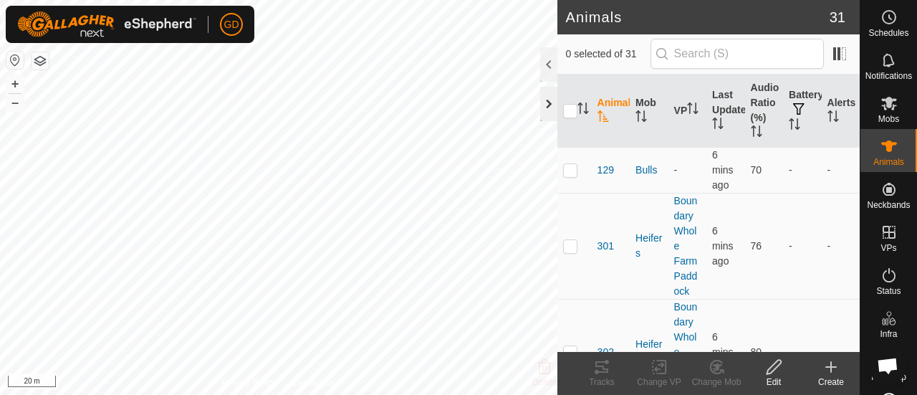
click at [543, 107] on div at bounding box center [548, 104] width 17 height 34
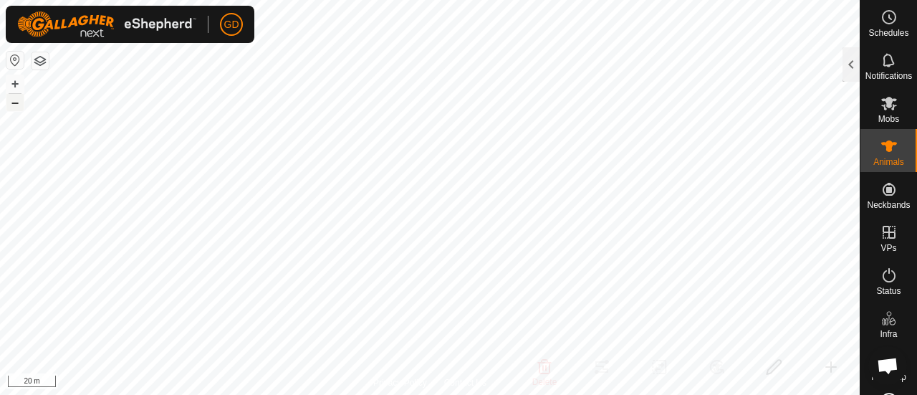
click at [16, 105] on button "–" at bounding box center [14, 102] width 17 height 17
